Goal: Task Accomplishment & Management: Complete application form

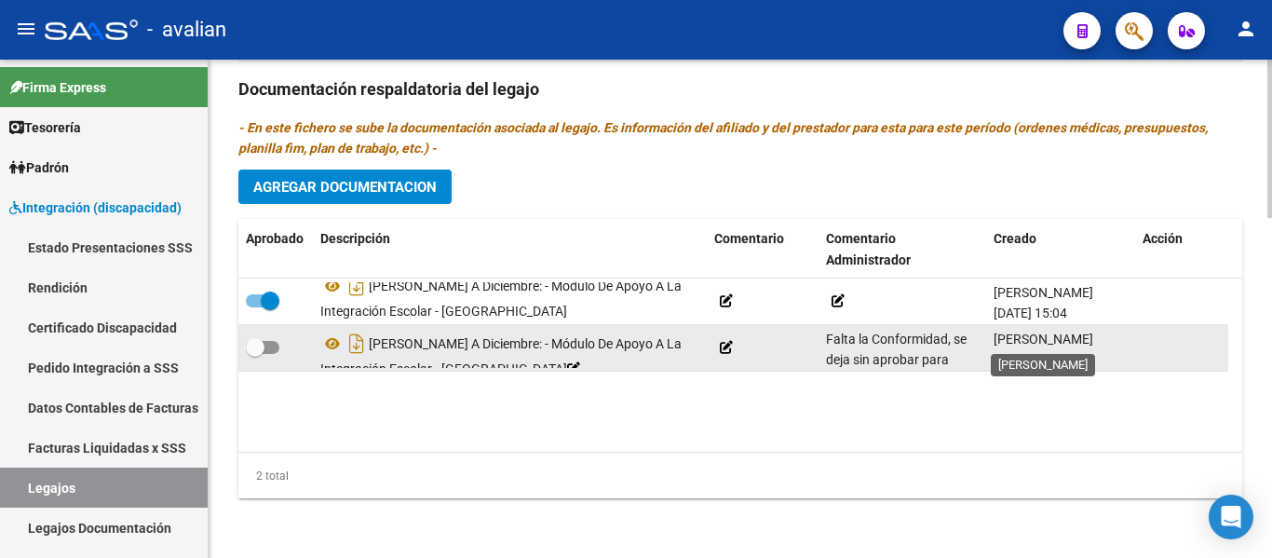
click at [1084, 339] on span "[PERSON_NAME]" at bounding box center [1043, 338] width 100 height 15
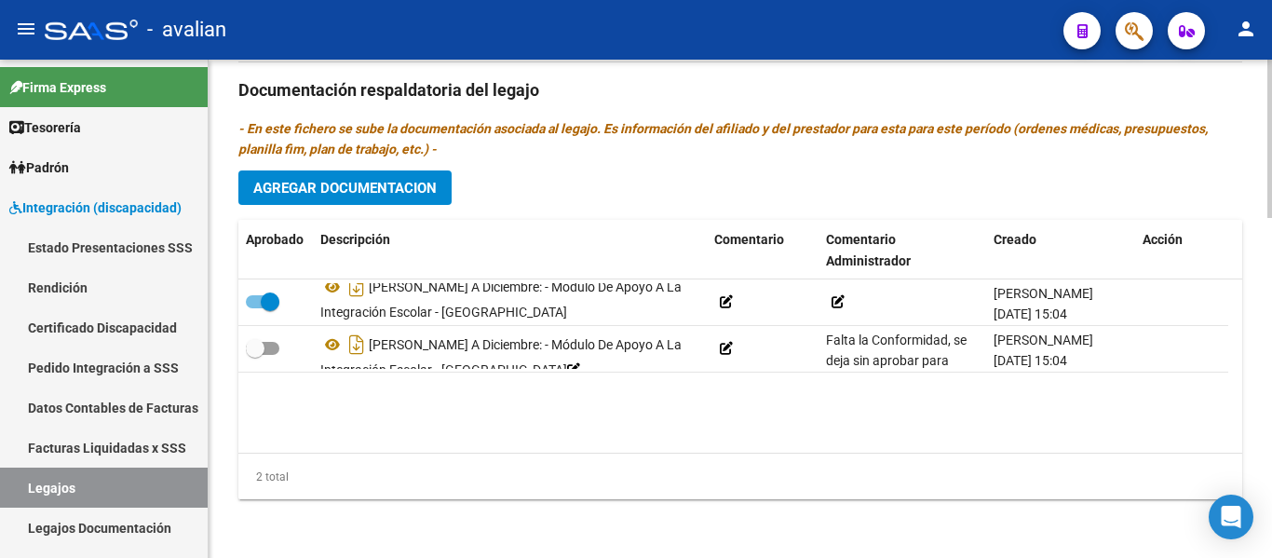
scroll to position [1070, 0]
click at [351, 183] on span "Agregar Documentacion" at bounding box center [344, 187] width 183 height 17
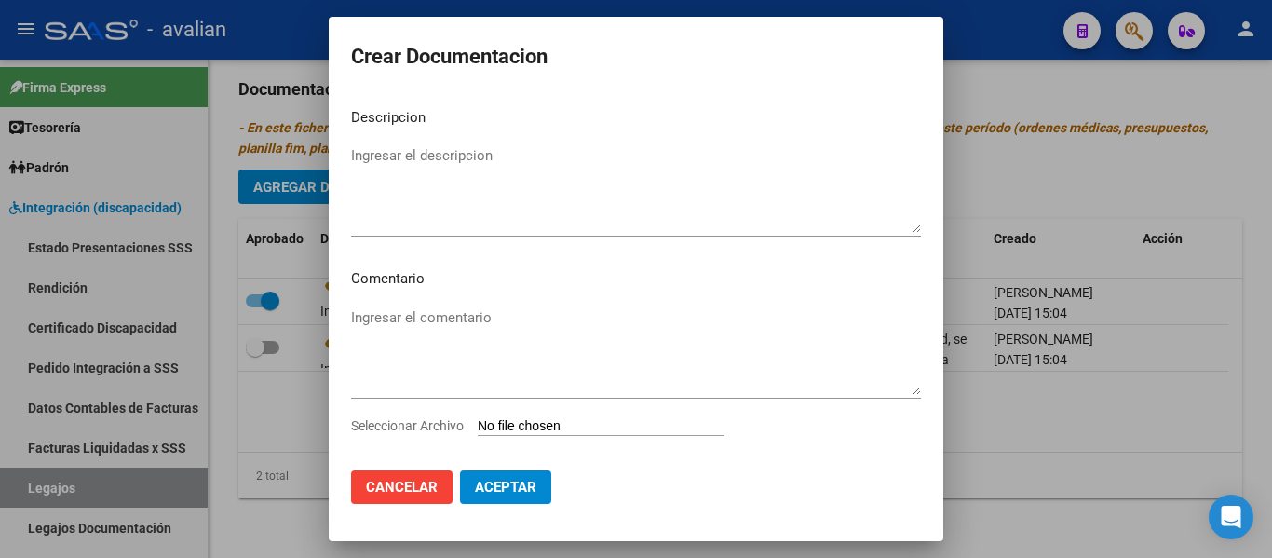
click at [503, 425] on input "Seleccionar Archivo" at bounding box center [601, 427] width 247 height 18
type input "C:\fakepath\Modulo de apoyo (1)_merged.pdf"
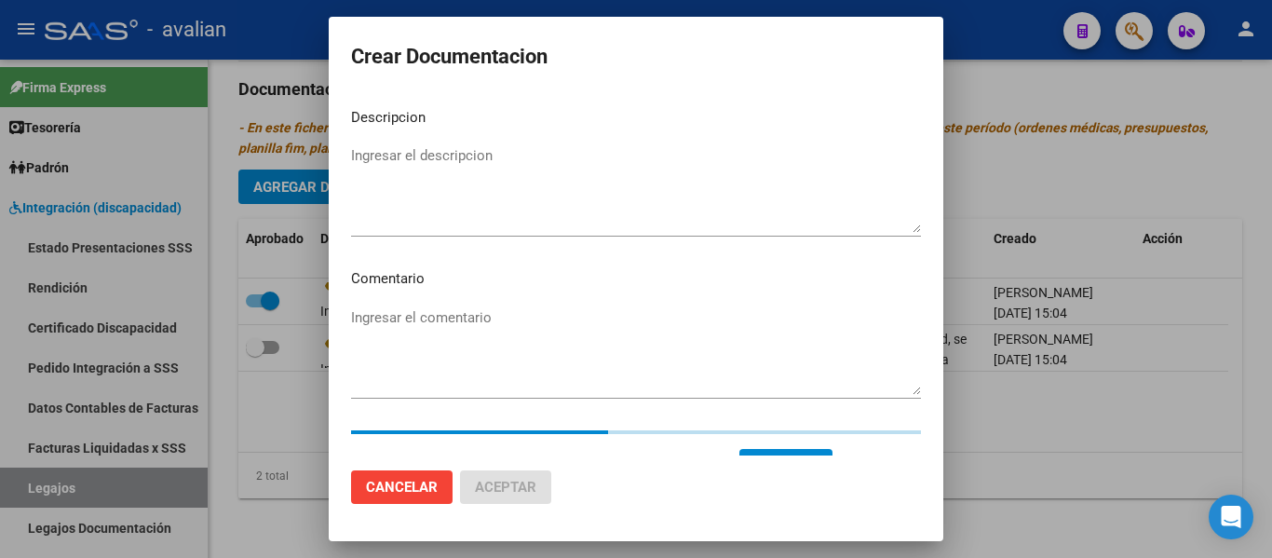
click at [387, 155] on textarea "Ingresar el descripcion" at bounding box center [636, 189] width 570 height 88
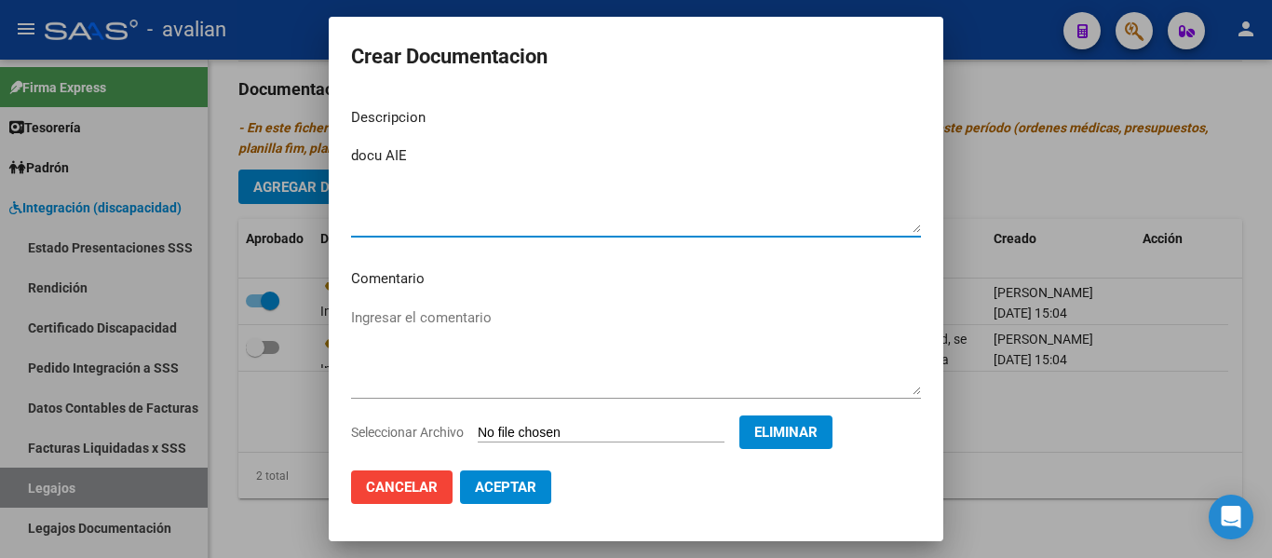
type textarea "docu AIE"
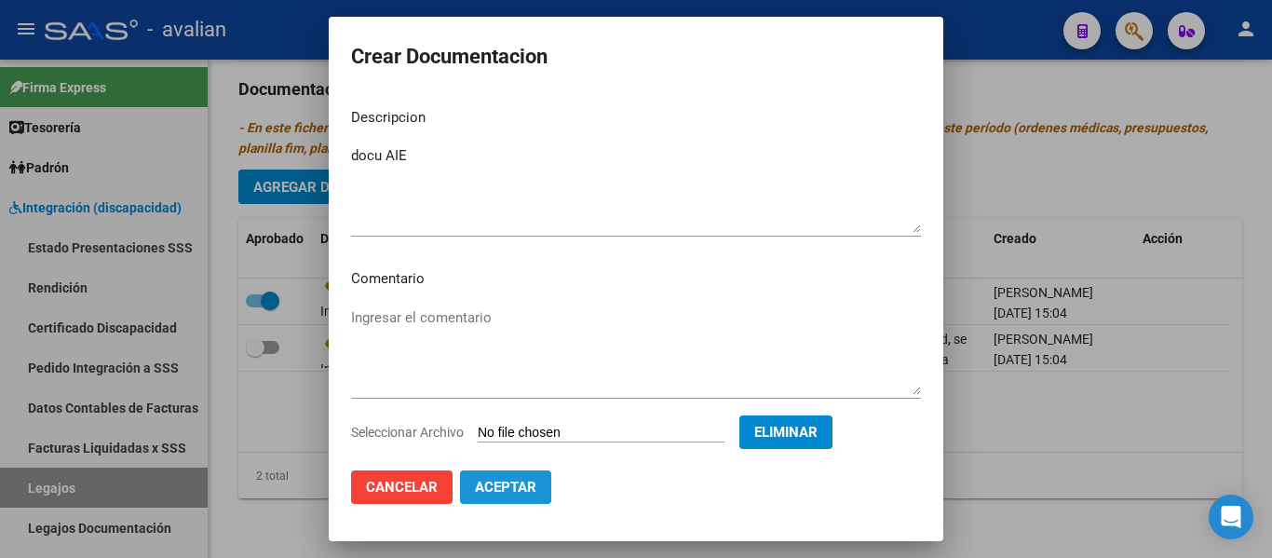
click at [483, 478] on button "Aceptar" at bounding box center [505, 487] width 91 height 34
checkbox input "false"
checkbox input "true"
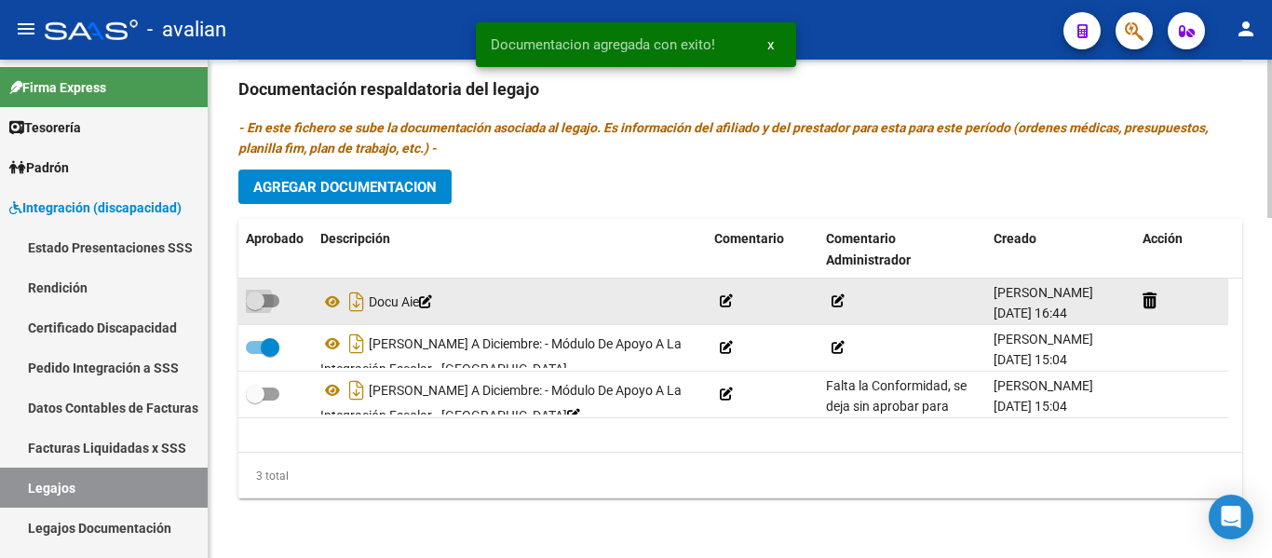
click at [277, 298] on span at bounding box center [263, 300] width 34 height 13
click at [255, 307] on input "checkbox" at bounding box center [254, 307] width 1 height 1
checkbox input "true"
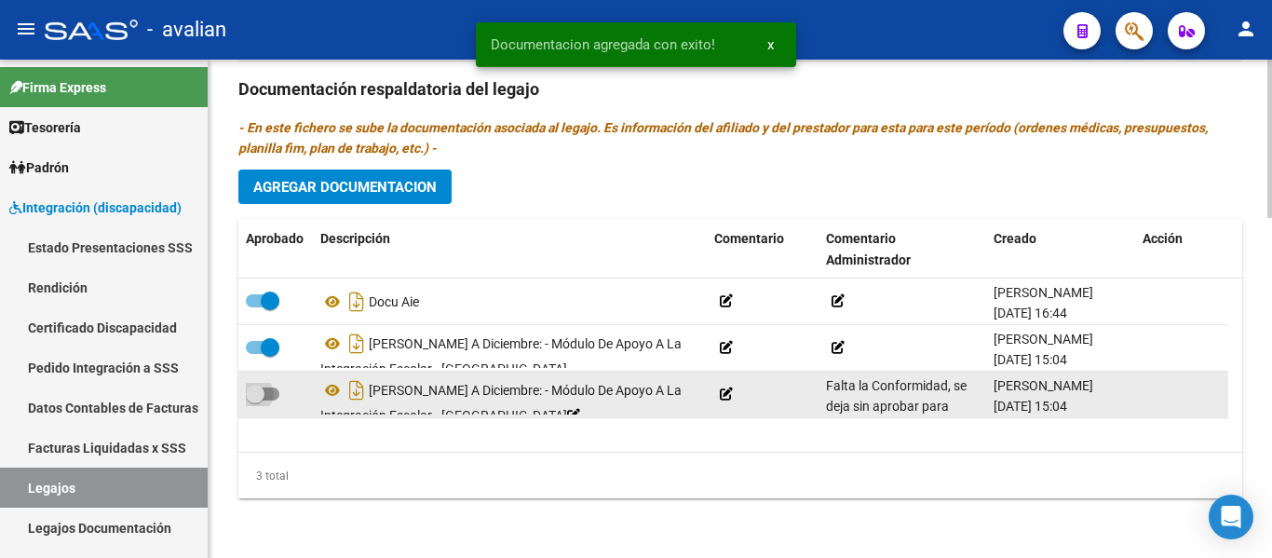
click at [271, 387] on span at bounding box center [263, 393] width 34 height 13
click at [255, 400] on input "checkbox" at bounding box center [254, 400] width 1 height 1
checkbox input "true"
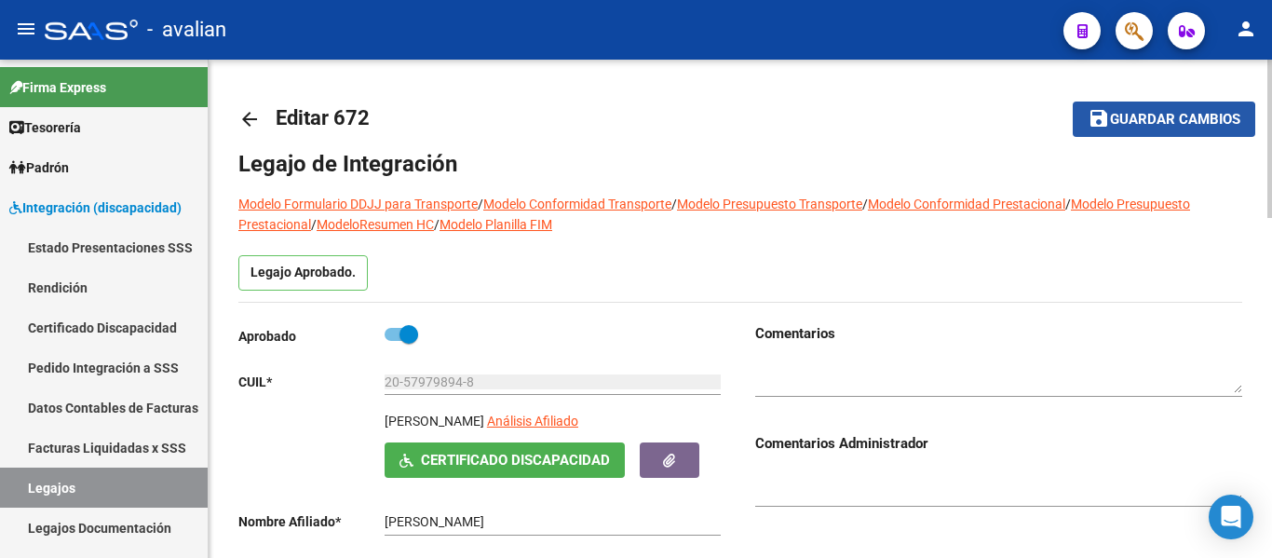
click at [1157, 121] on span "Guardar cambios" at bounding box center [1175, 120] width 130 height 17
click at [1195, 114] on span "Guardar cambios" at bounding box center [1175, 120] width 130 height 17
click at [254, 115] on mat-icon "arrow_back" at bounding box center [249, 119] width 22 height 22
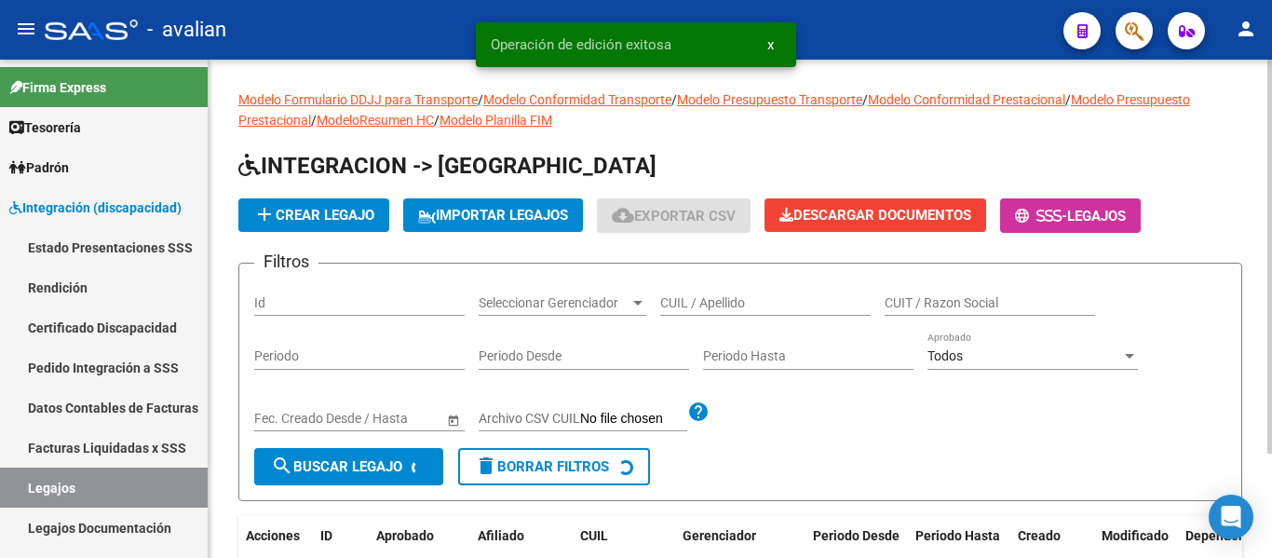
click at [680, 304] on input "CUIL / Apellido" at bounding box center [765, 303] width 210 height 16
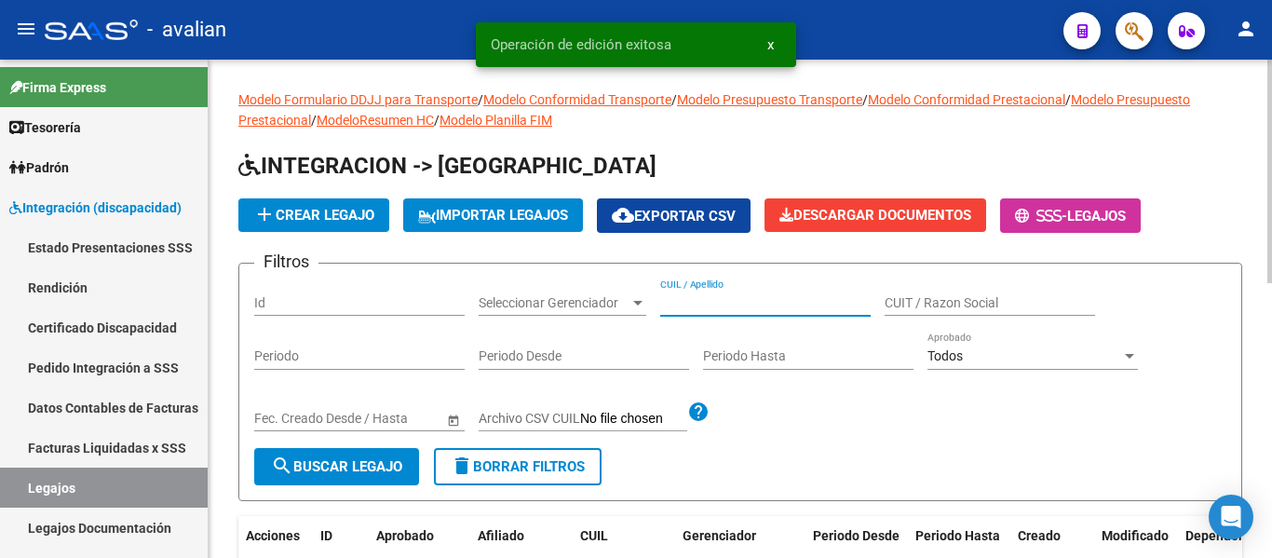
paste input "20582996092"
type input "20582996092"
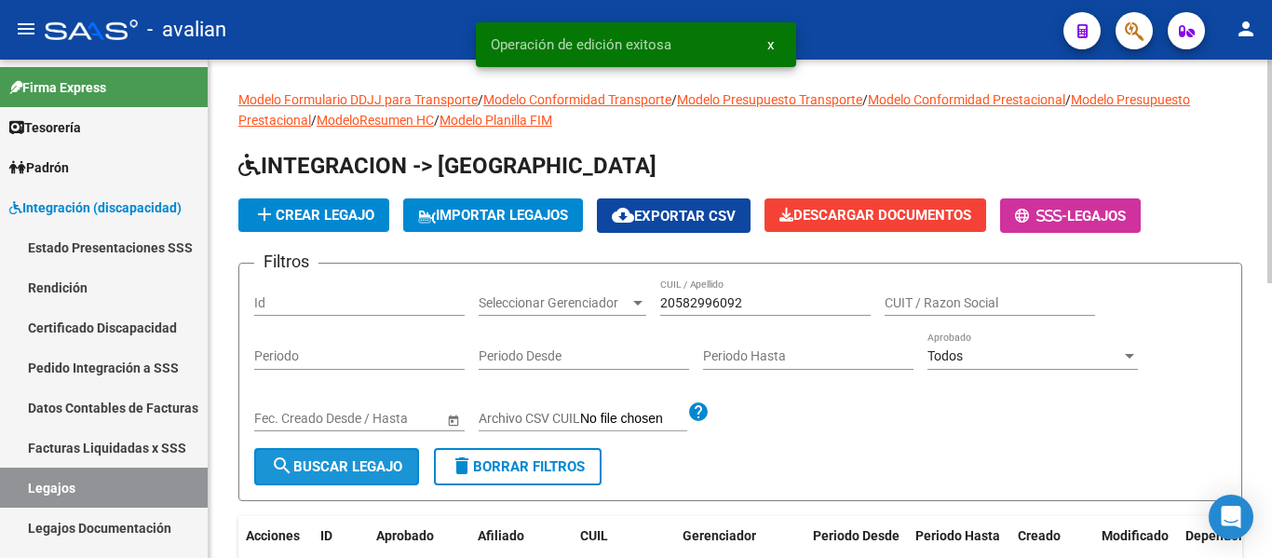
click at [370, 461] on span "search Buscar Legajo" at bounding box center [336, 466] width 131 height 17
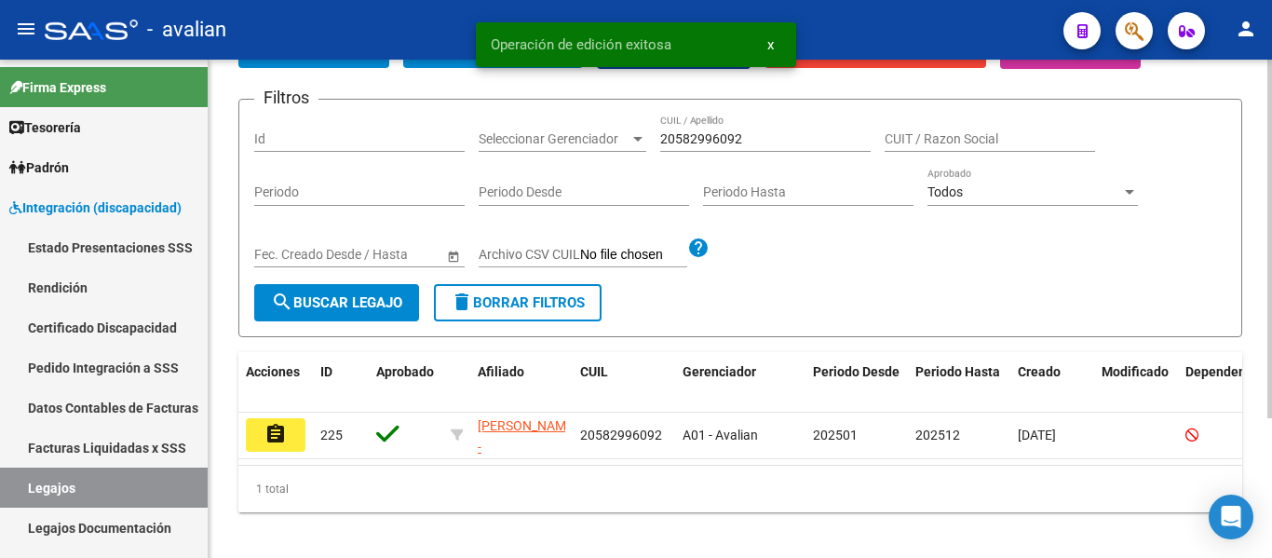
scroll to position [186, 0]
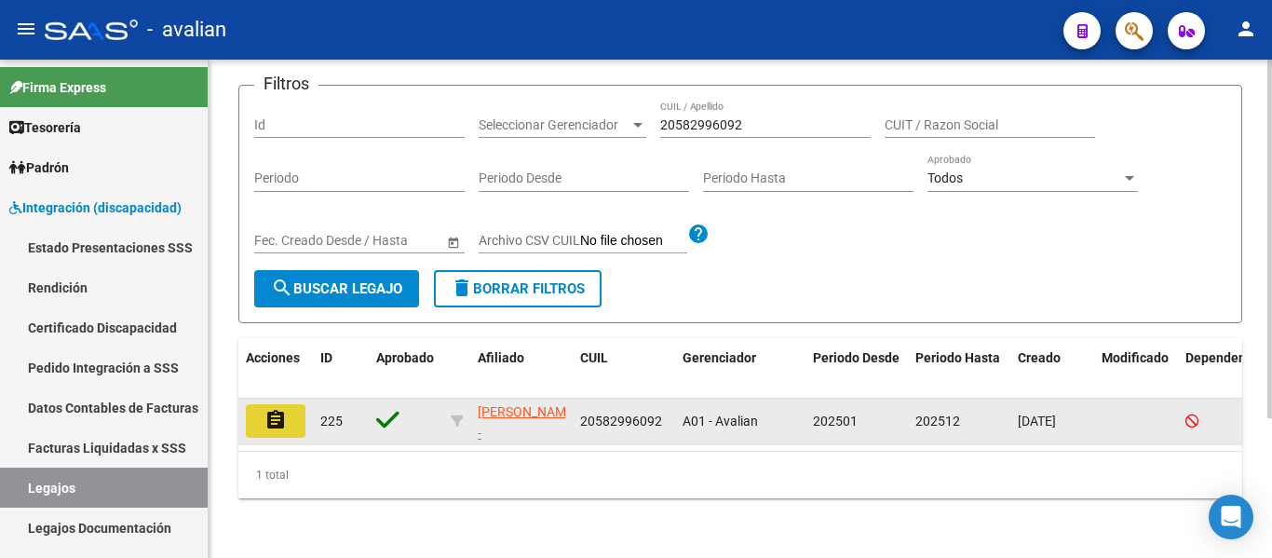
click at [294, 422] on button "assignment" at bounding box center [276, 421] width 60 height 34
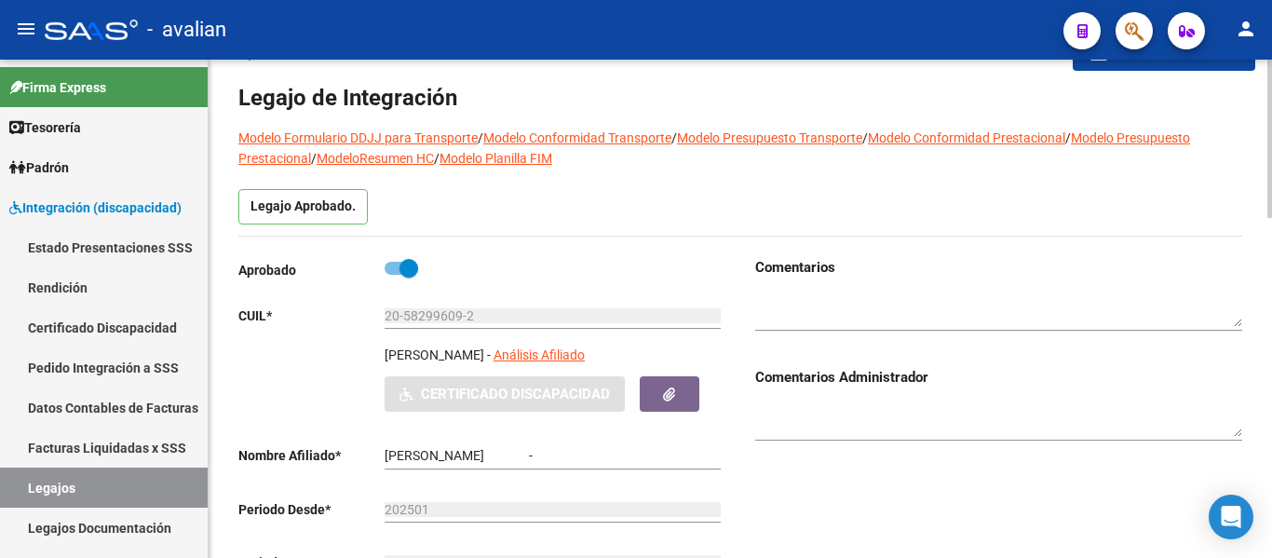
scroll to position [93, 0]
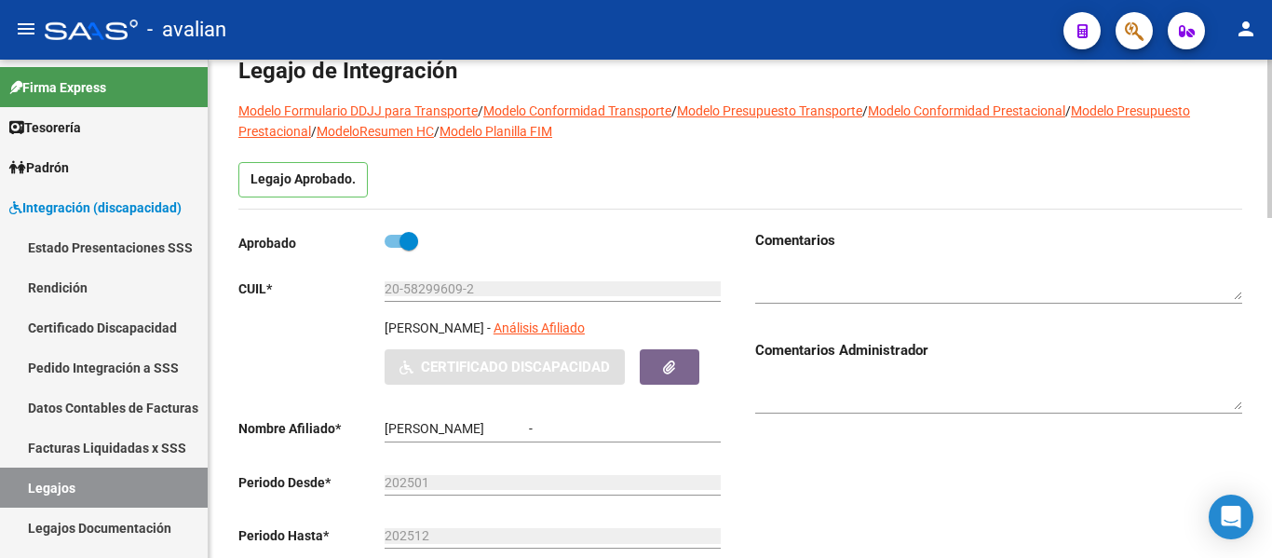
type input "[PERSON_NAME]"
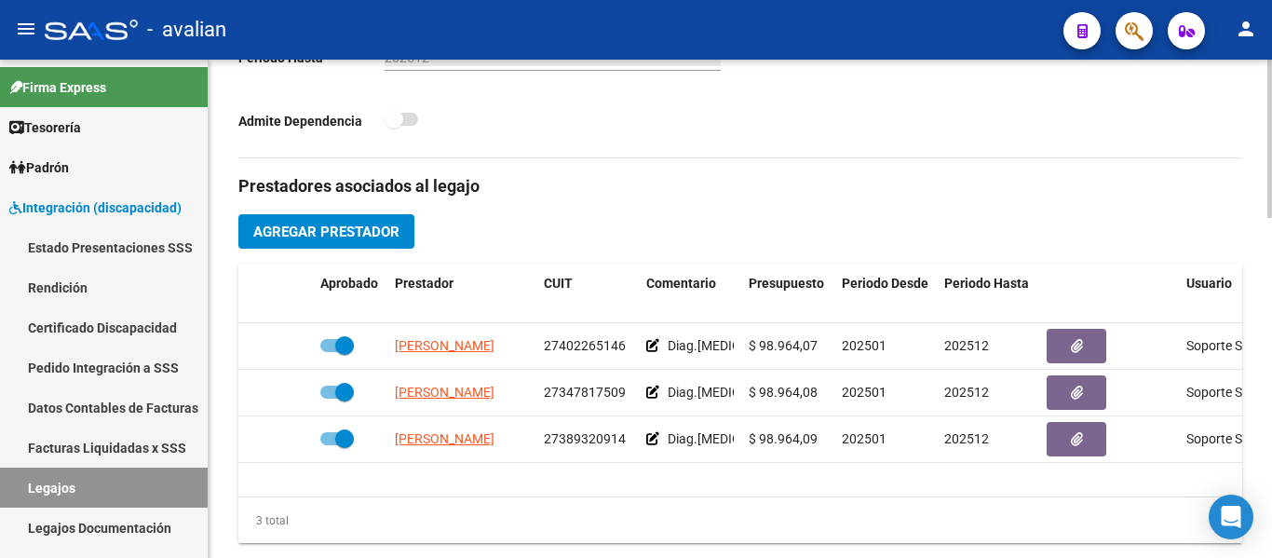
scroll to position [466, 0]
